Goal: Task Accomplishment & Management: Manage account settings

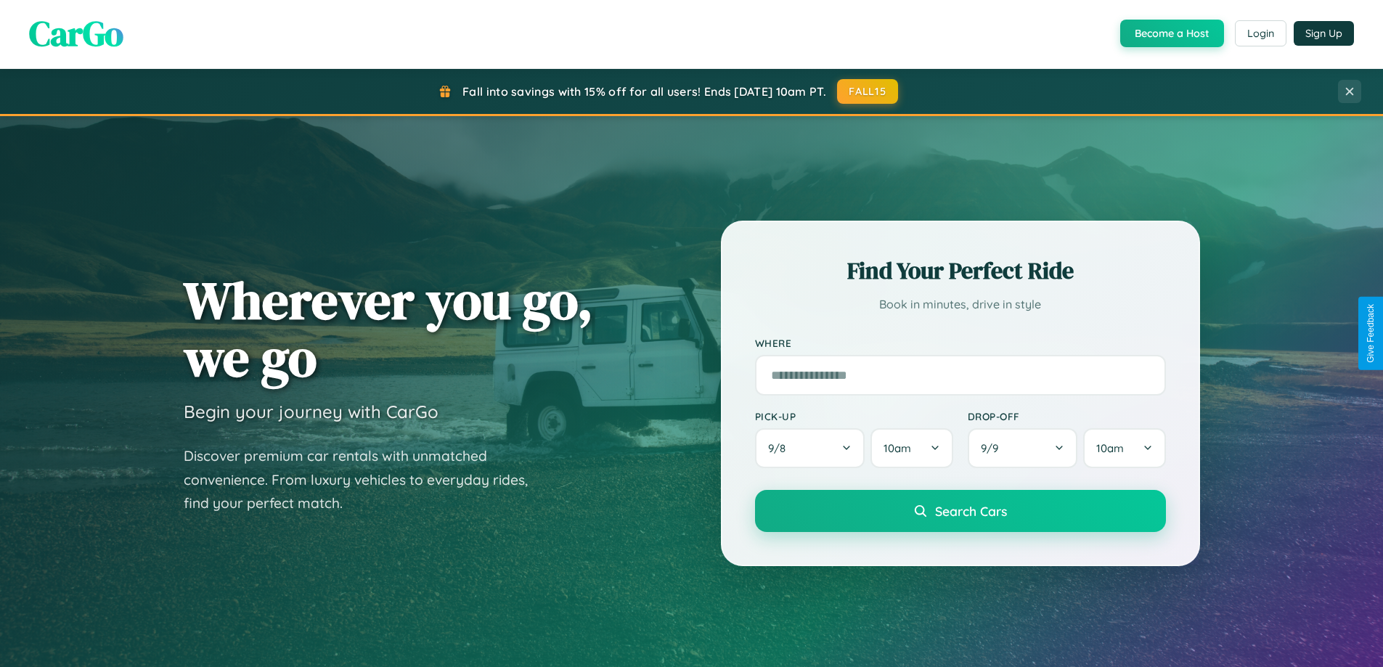
scroll to position [626, 0]
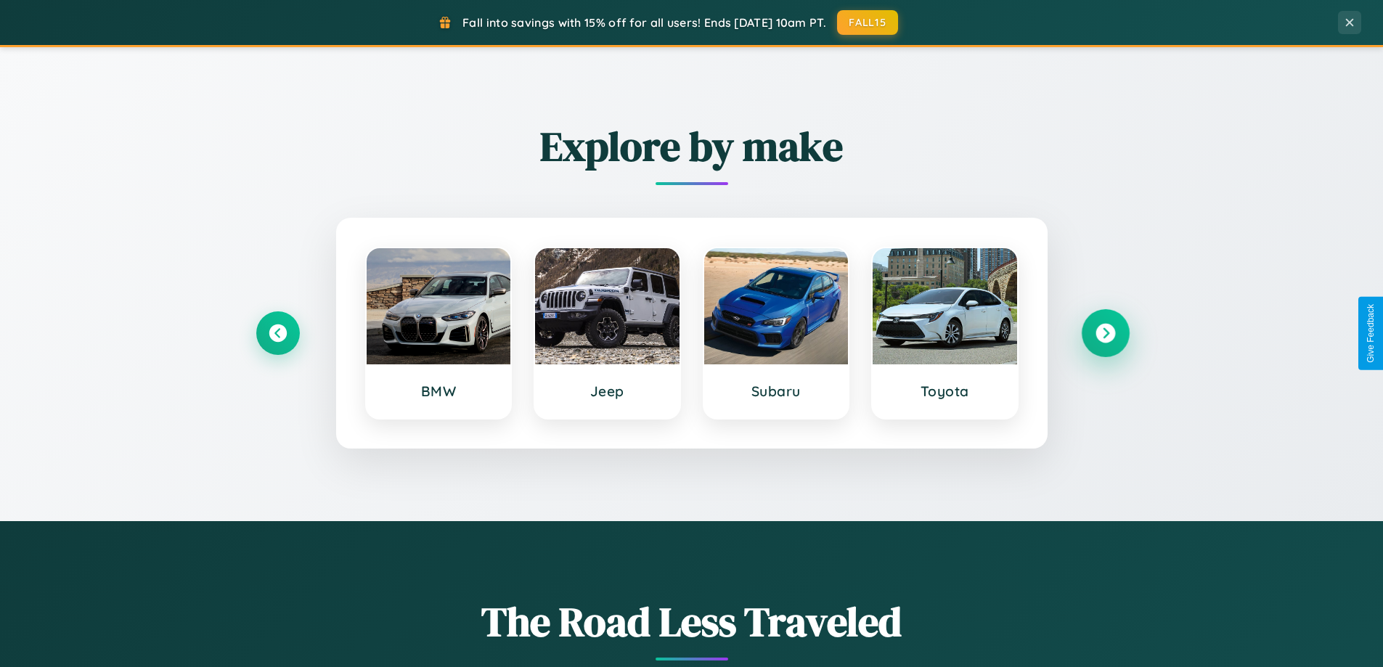
click at [1105, 333] on icon at bounding box center [1105, 334] width 20 height 20
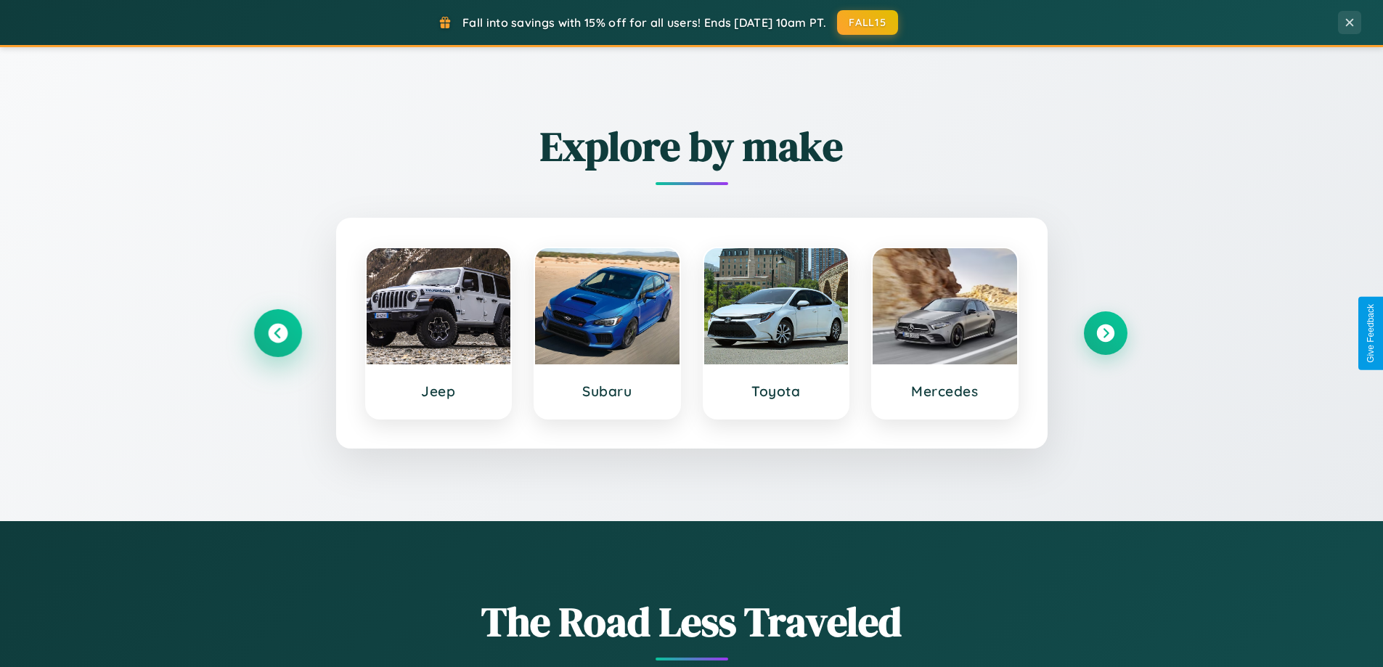
click at [277, 333] on icon at bounding box center [278, 334] width 20 height 20
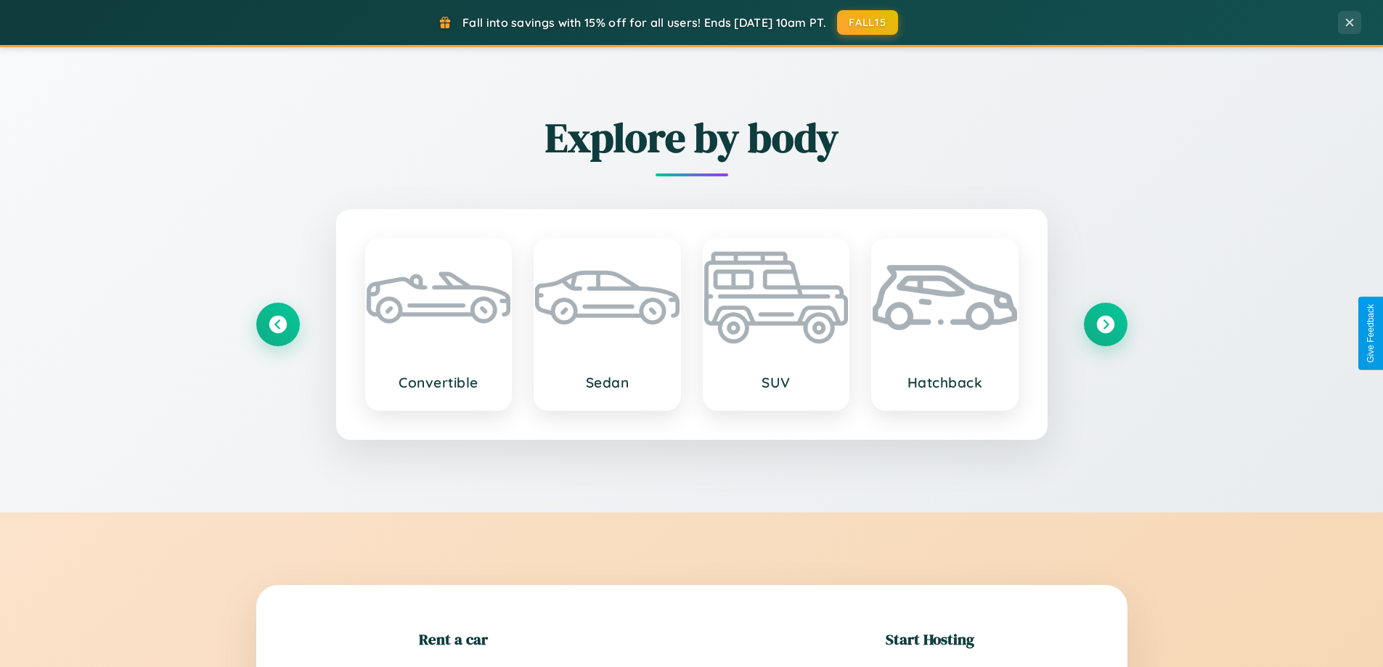
scroll to position [2793, 0]
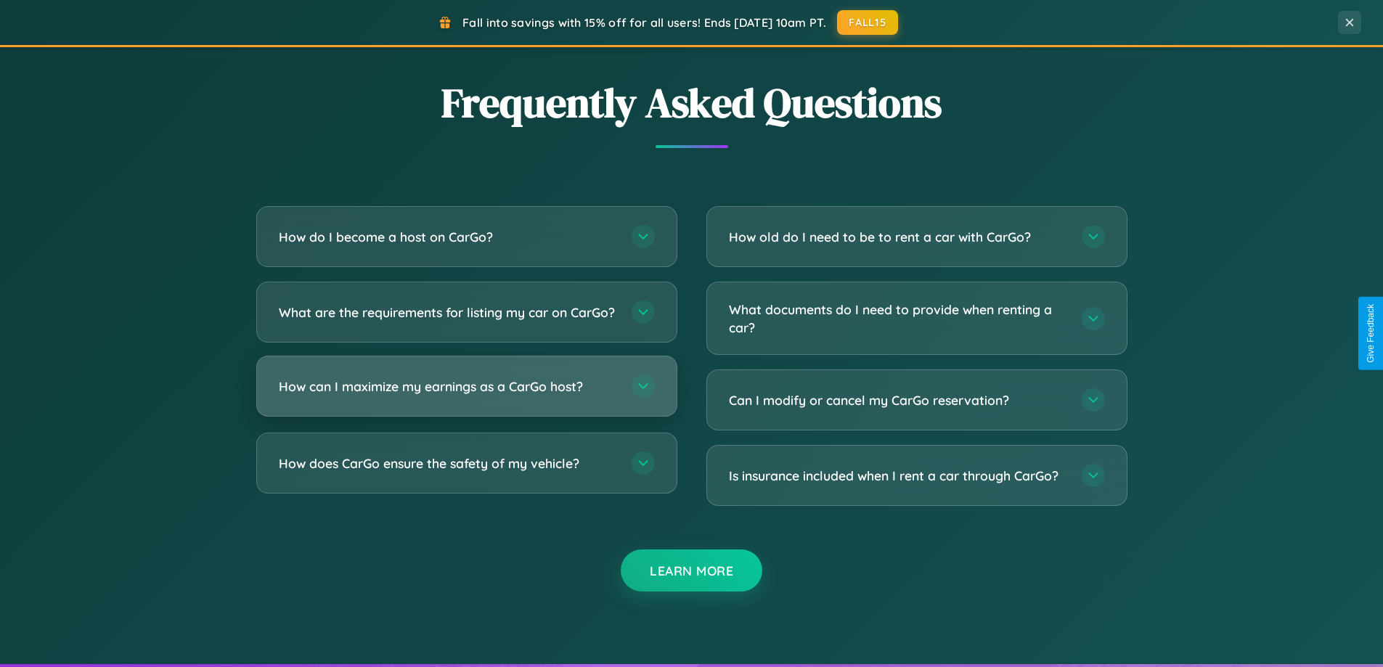
click at [466, 396] on h3 "How can I maximize my earnings as a CarGo host?" at bounding box center [448, 386] width 338 height 18
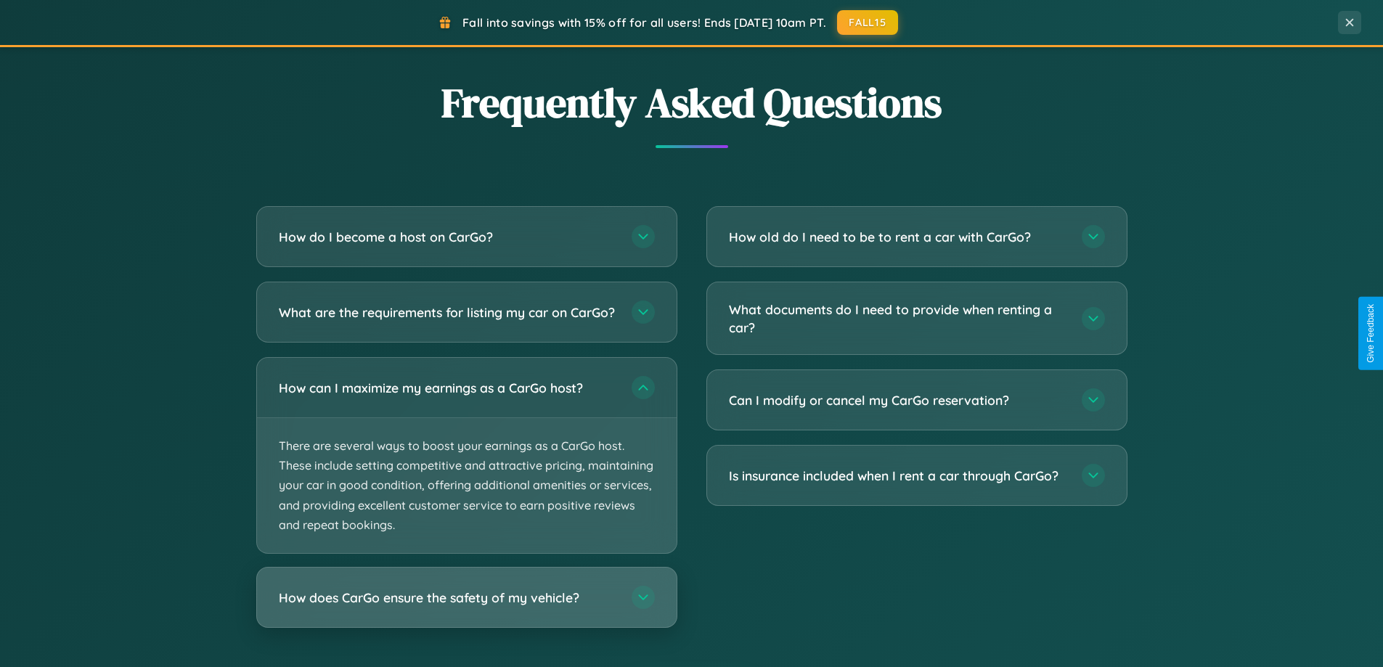
click at [466, 607] on h3 "How does CarGo ensure the safety of my vehicle?" at bounding box center [448, 598] width 338 height 18
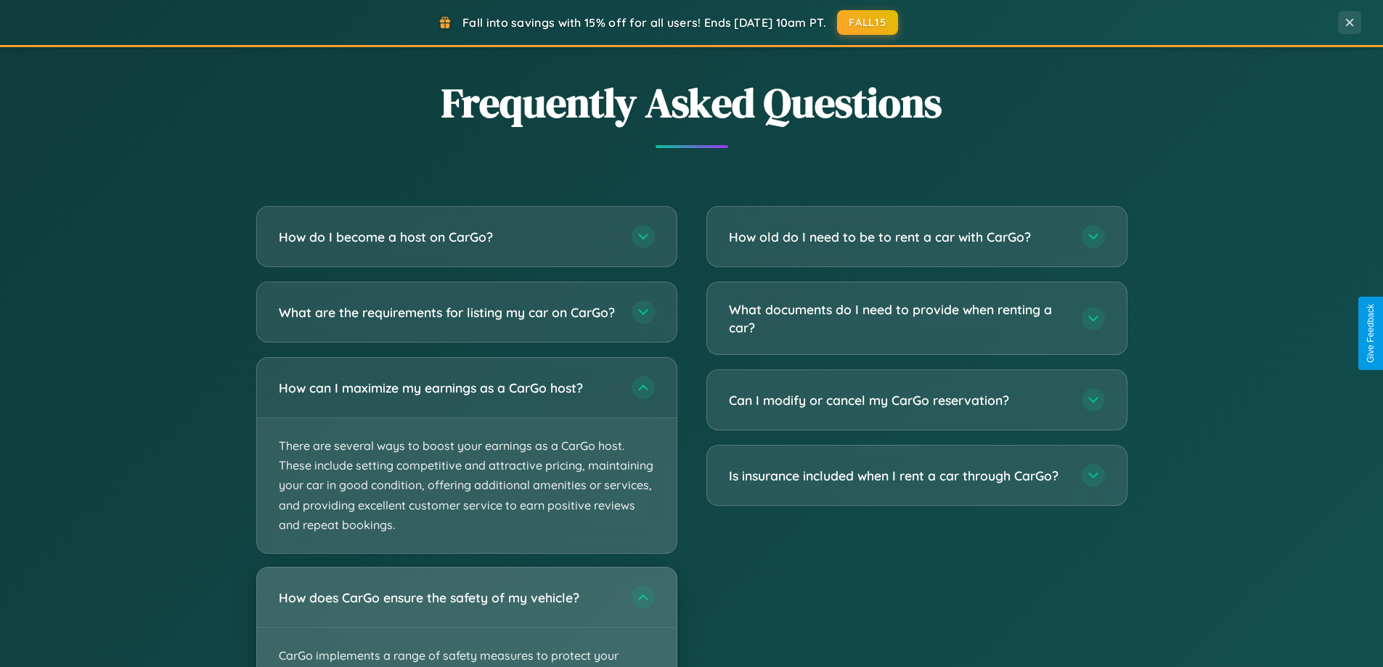
click at [466, 623] on div "How does CarGo ensure the safety of my vehicle?" at bounding box center [467, 598] width 420 height 60
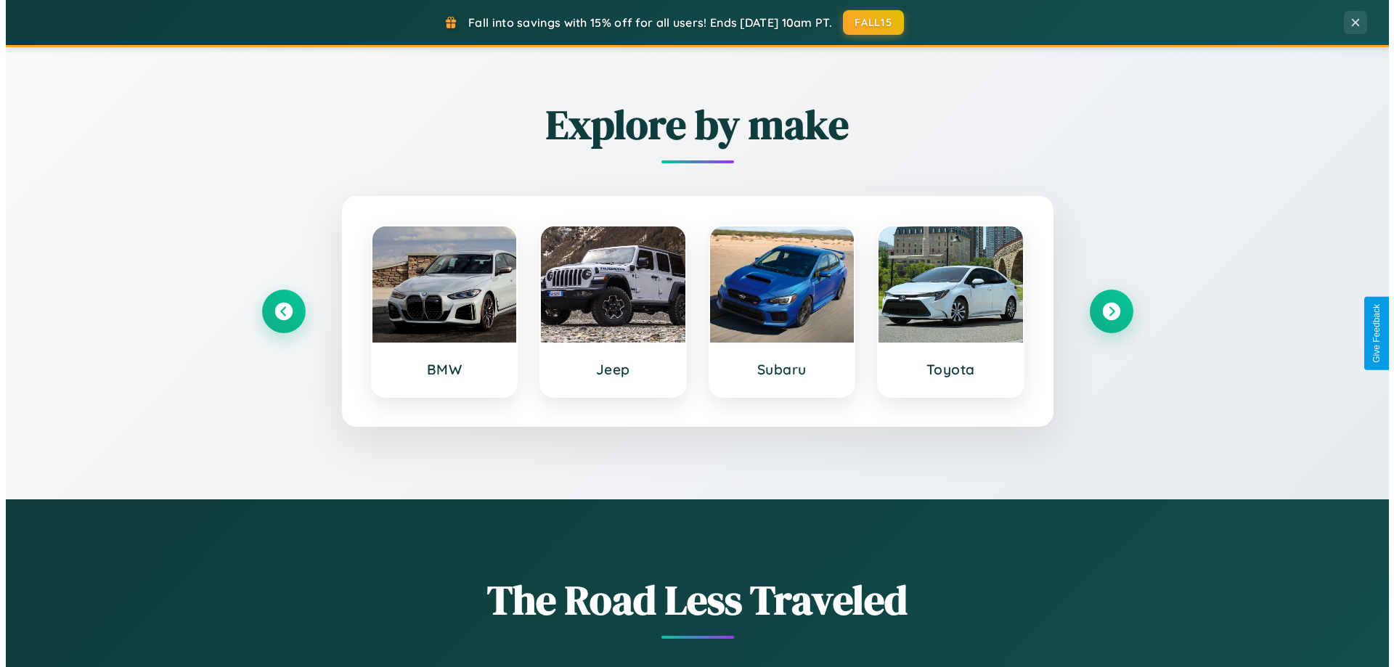
scroll to position [0, 0]
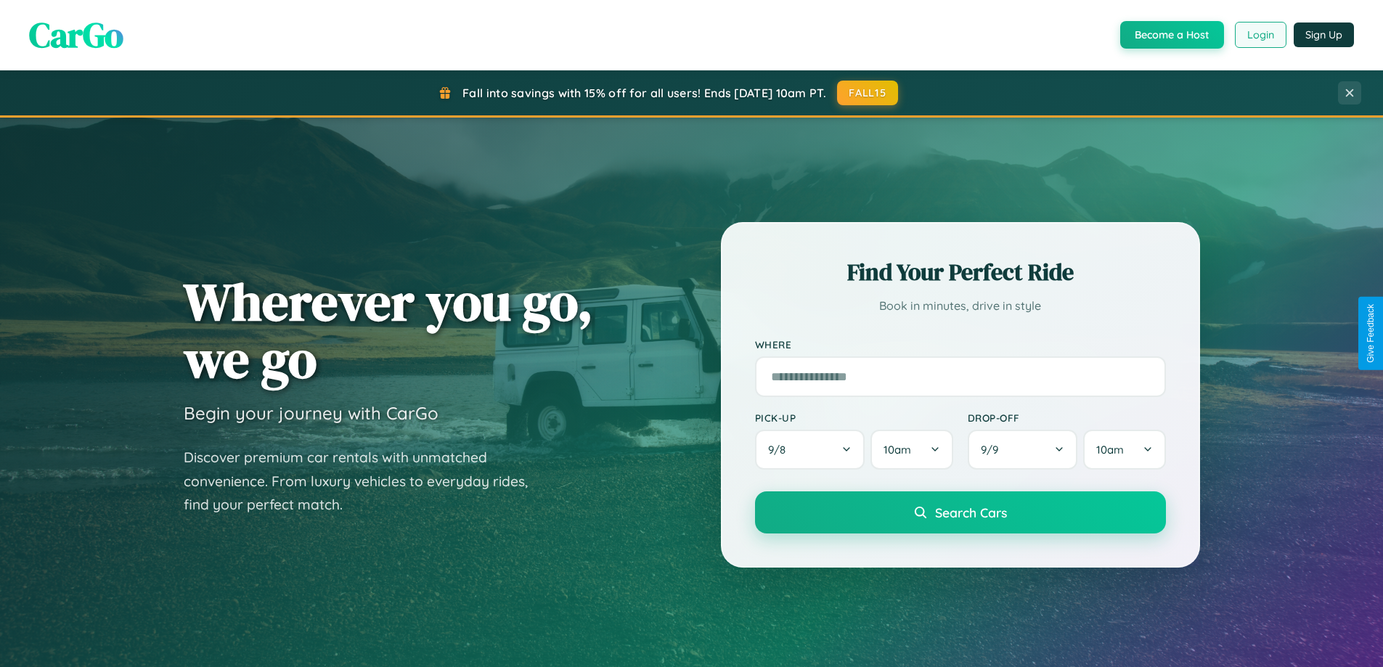
click at [1259, 35] on button "Login" at bounding box center [1261, 35] width 52 height 26
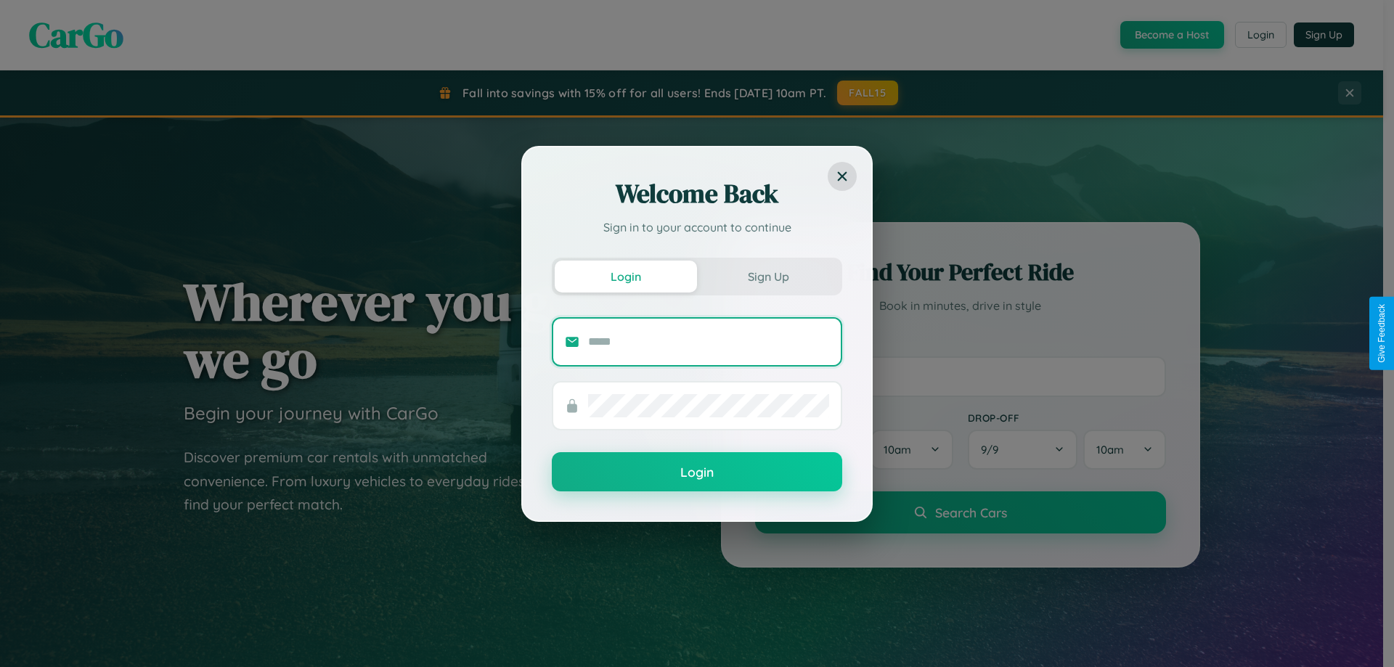
click at [708, 341] on input "text" at bounding box center [708, 341] width 241 height 23
type input "**********"
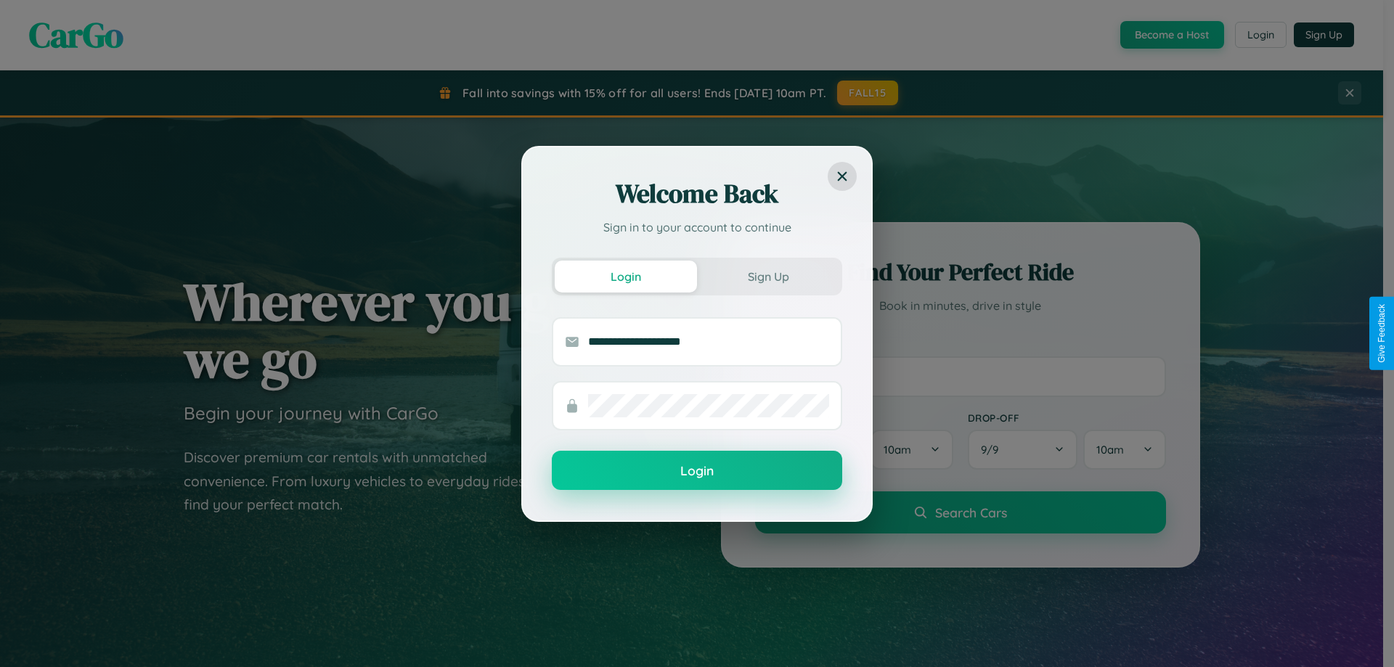
click at [697, 471] on button "Login" at bounding box center [697, 470] width 290 height 39
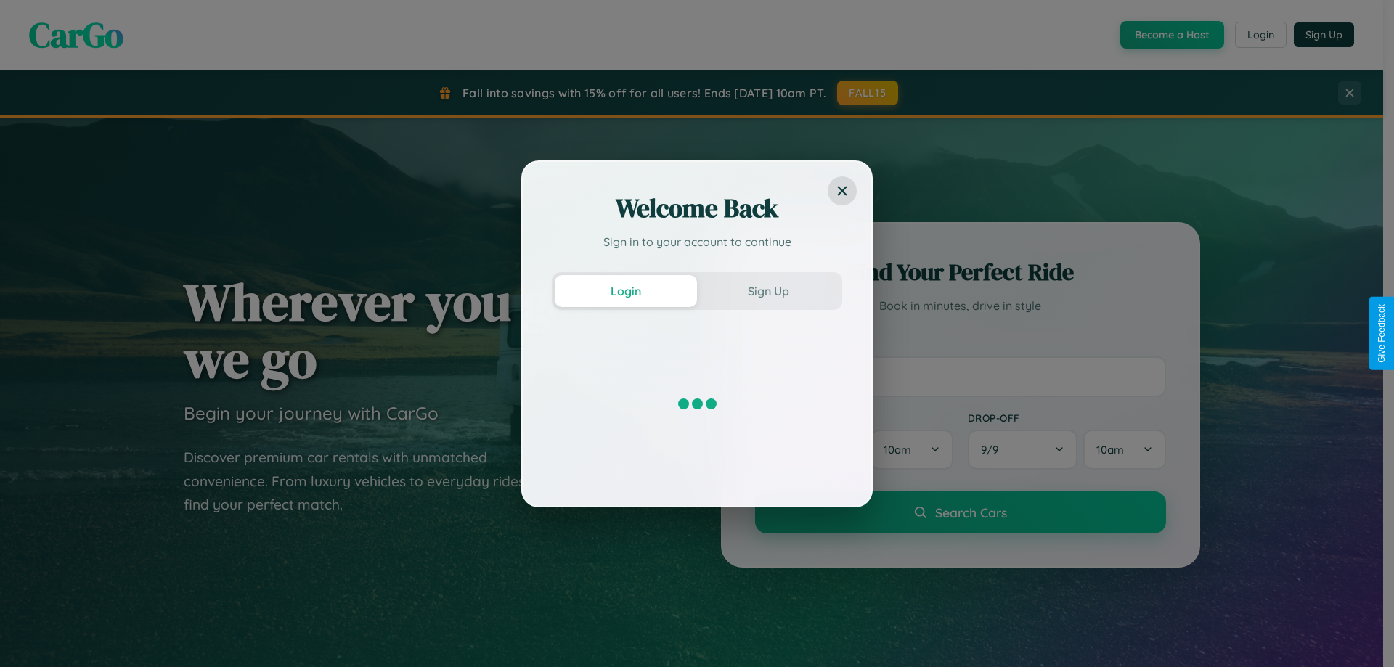
click at [1170, 35] on div "Welcome Back Sign in to your account to continue Login Sign Up" at bounding box center [697, 333] width 1394 height 667
